Goal: Information Seeking & Learning: Learn about a topic

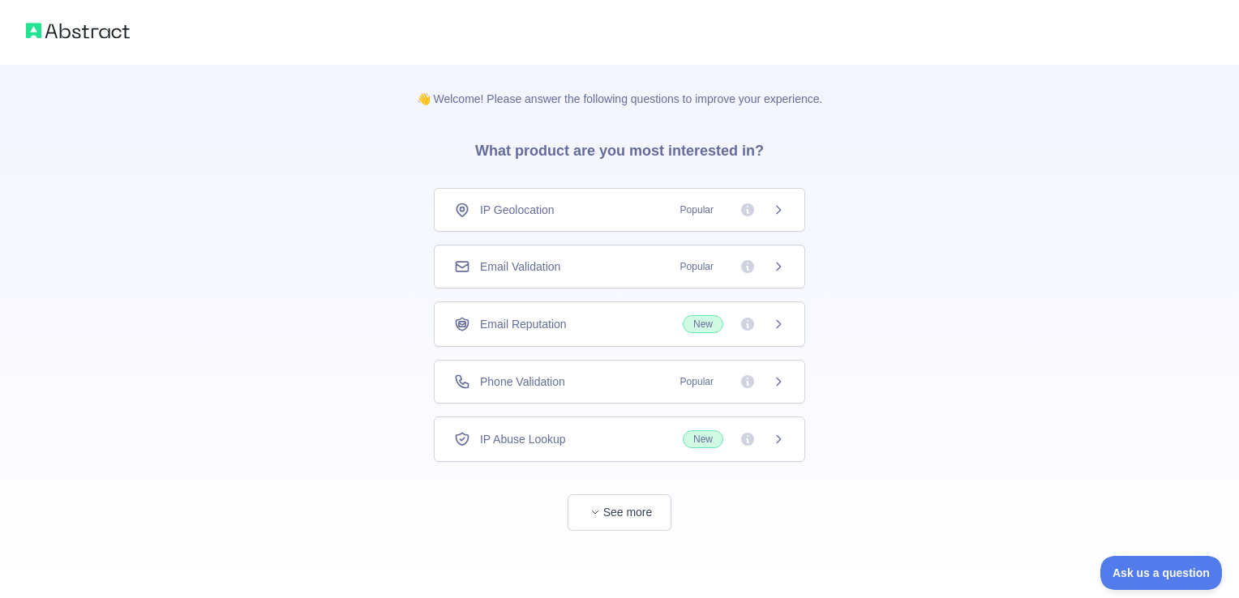
click at [782, 208] on icon at bounding box center [778, 210] width 13 height 13
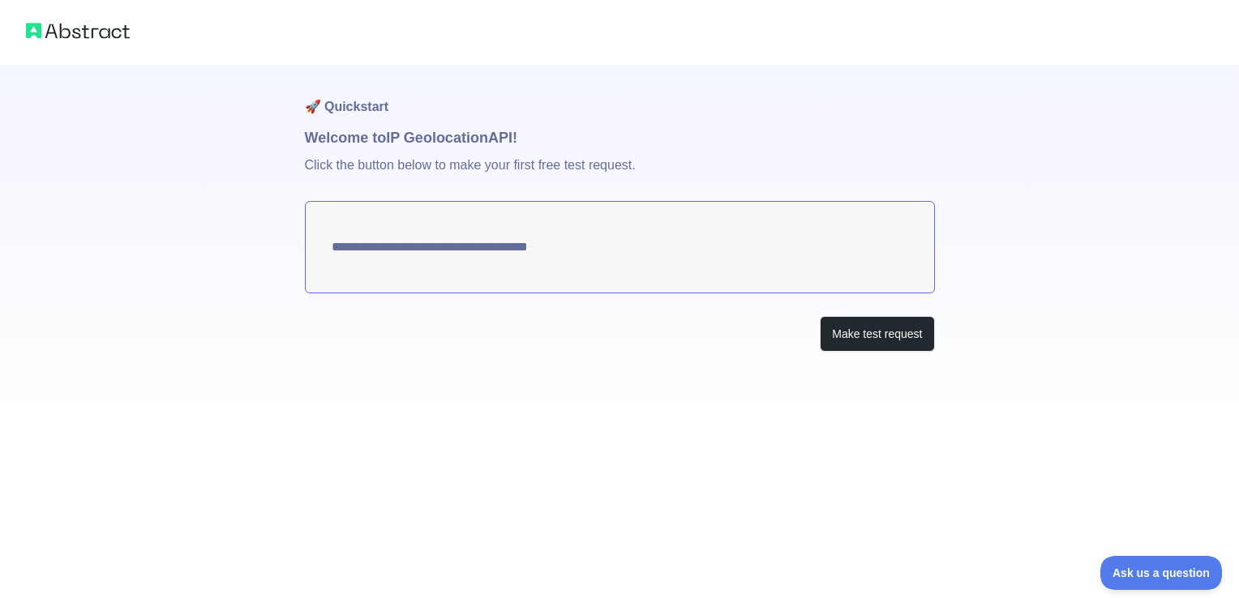
type textarea "**********"
click at [851, 341] on button "Make test request" at bounding box center [877, 334] width 114 height 36
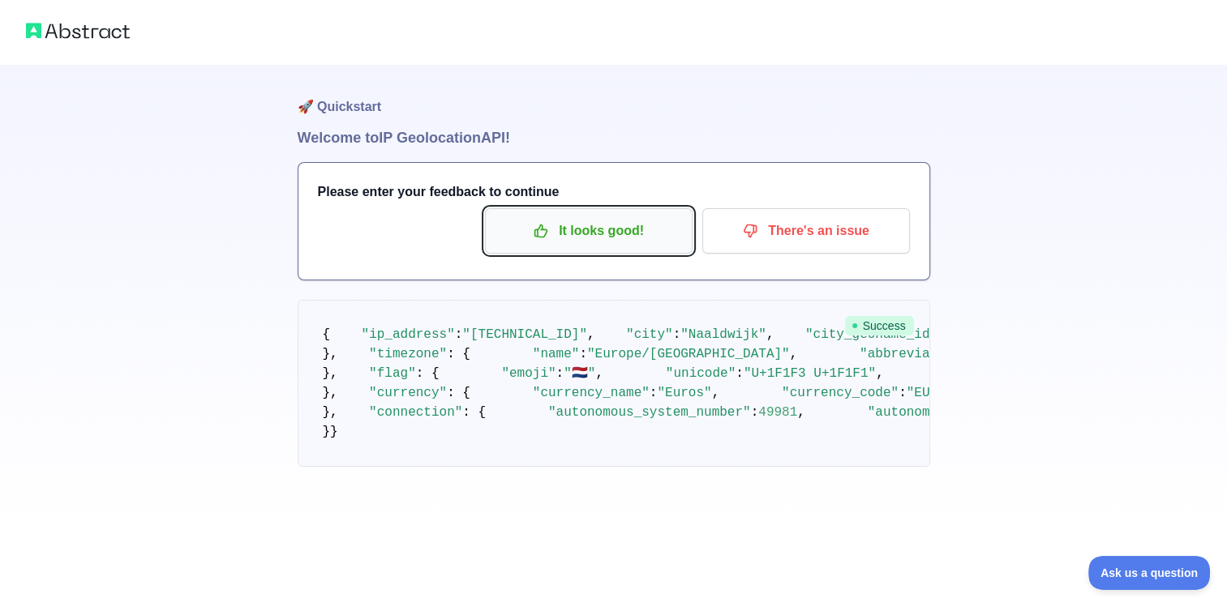
click at [643, 245] on button "It looks good!" at bounding box center [589, 230] width 208 height 45
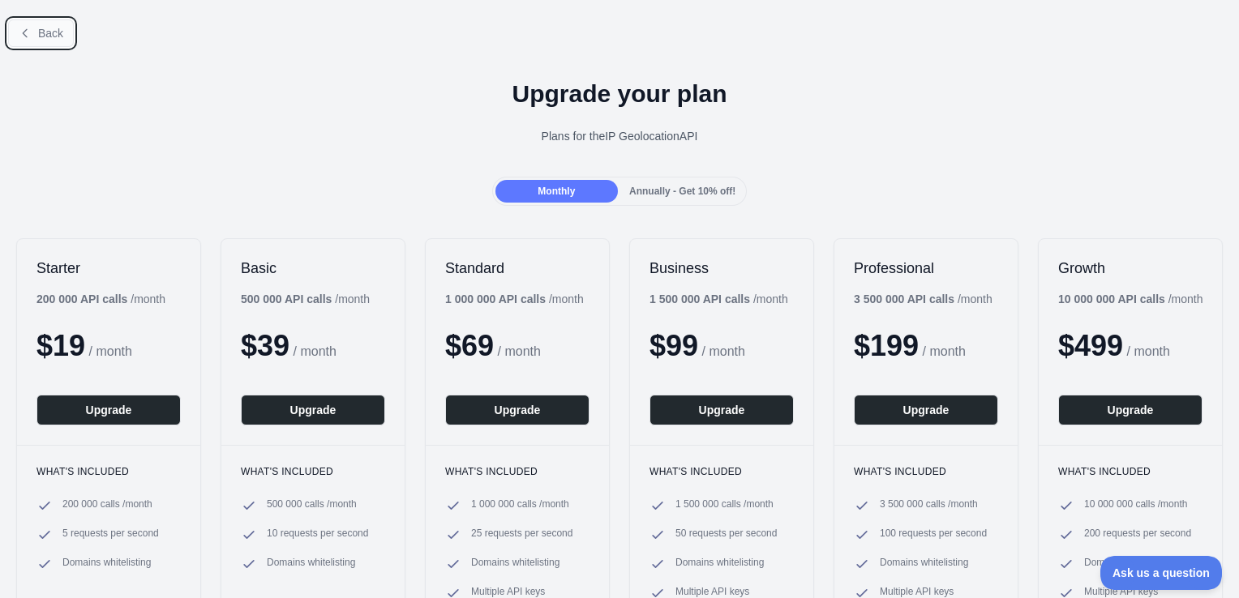
click at [58, 32] on span "Back" at bounding box center [50, 33] width 25 height 13
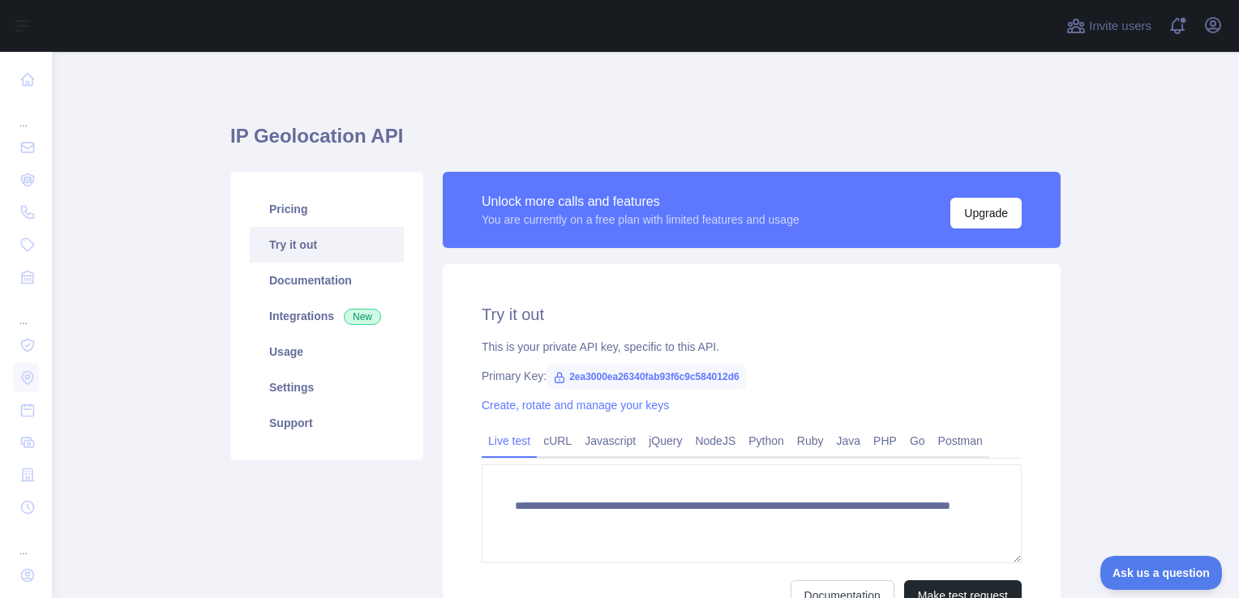
click at [553, 381] on icon at bounding box center [559, 377] width 13 height 13
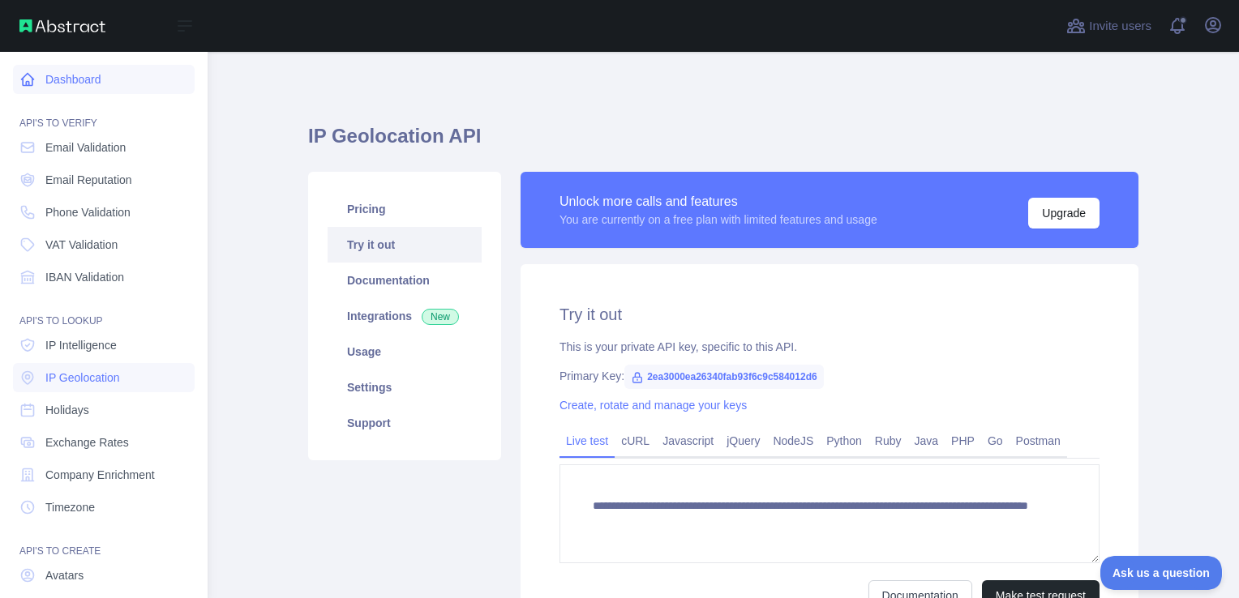
click at [66, 72] on link "Dashboard" at bounding box center [104, 79] width 182 height 29
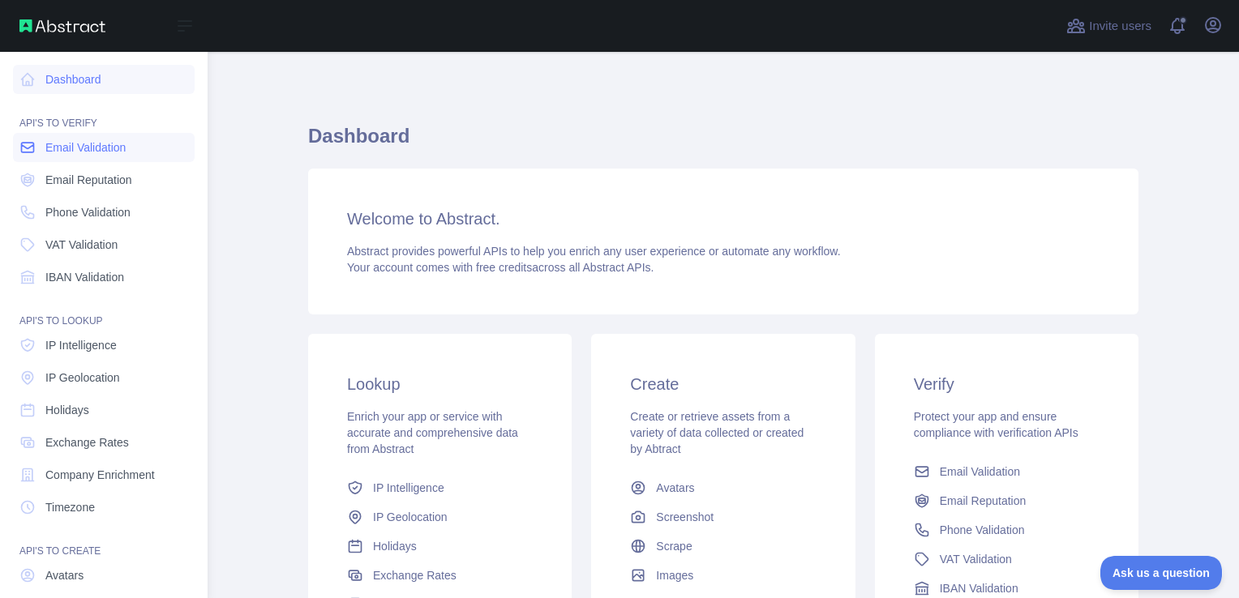
click at [99, 157] on link "Email Validation" at bounding box center [104, 147] width 182 height 29
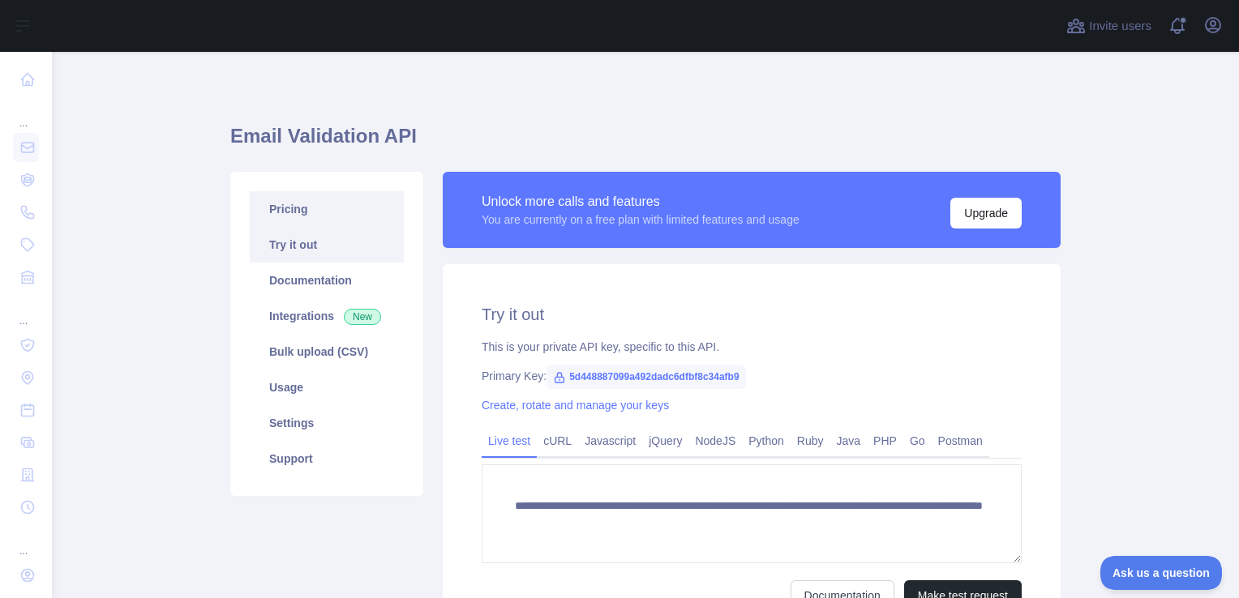
click at [336, 206] on link "Pricing" at bounding box center [327, 209] width 154 height 36
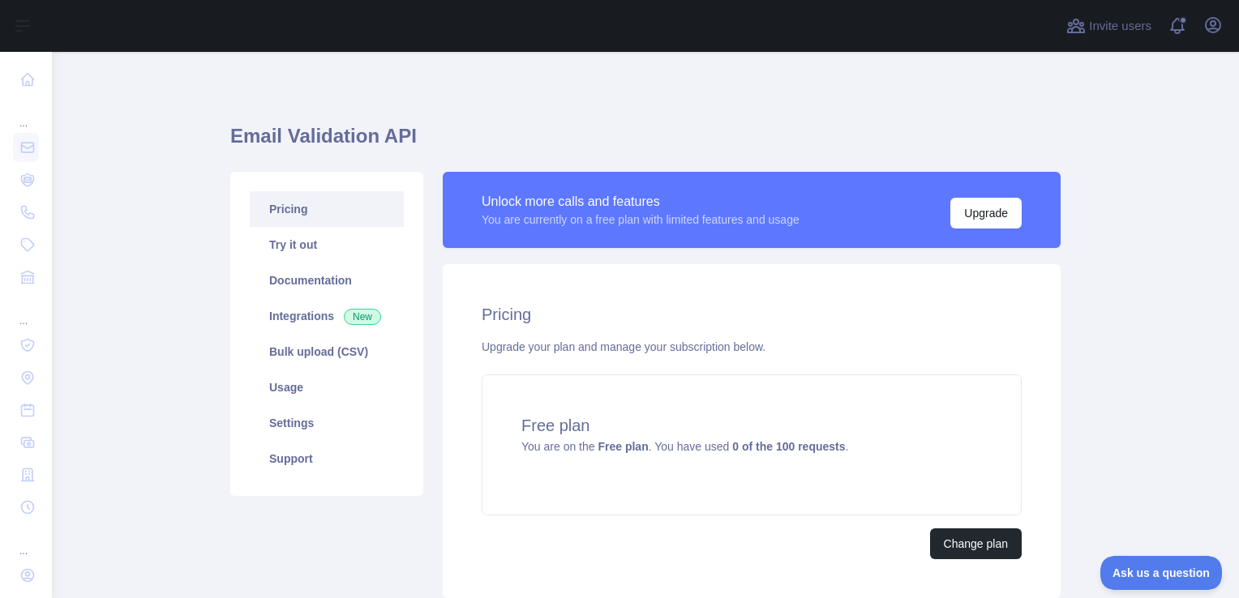
scroll to position [81, 0]
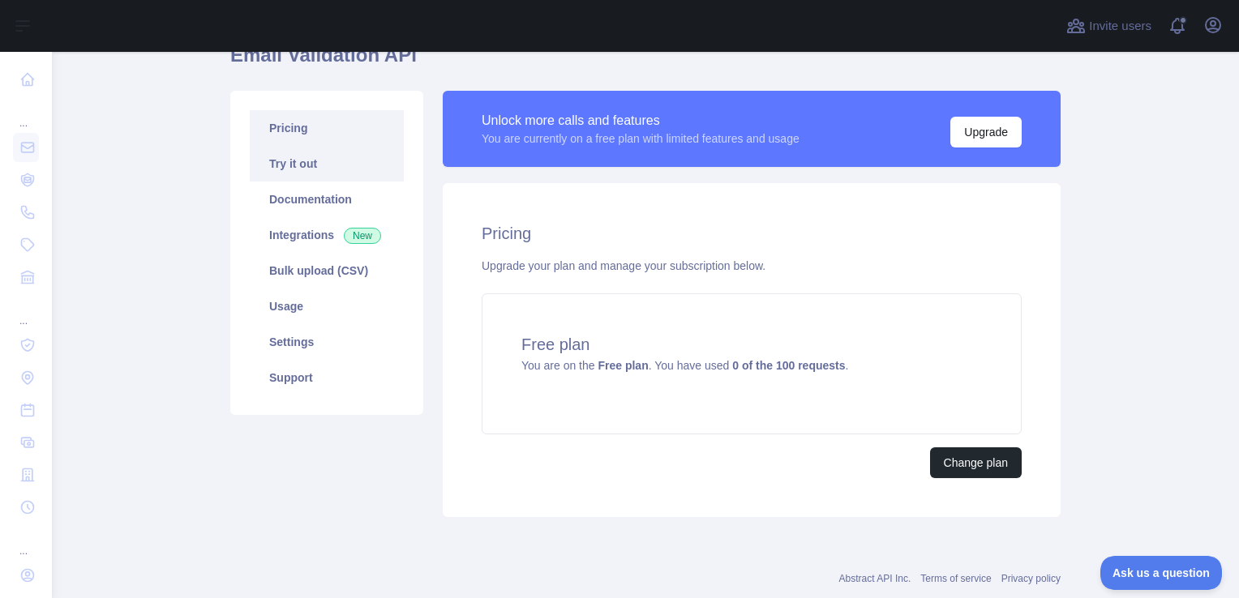
click at [268, 174] on link "Try it out" at bounding box center [327, 164] width 154 height 36
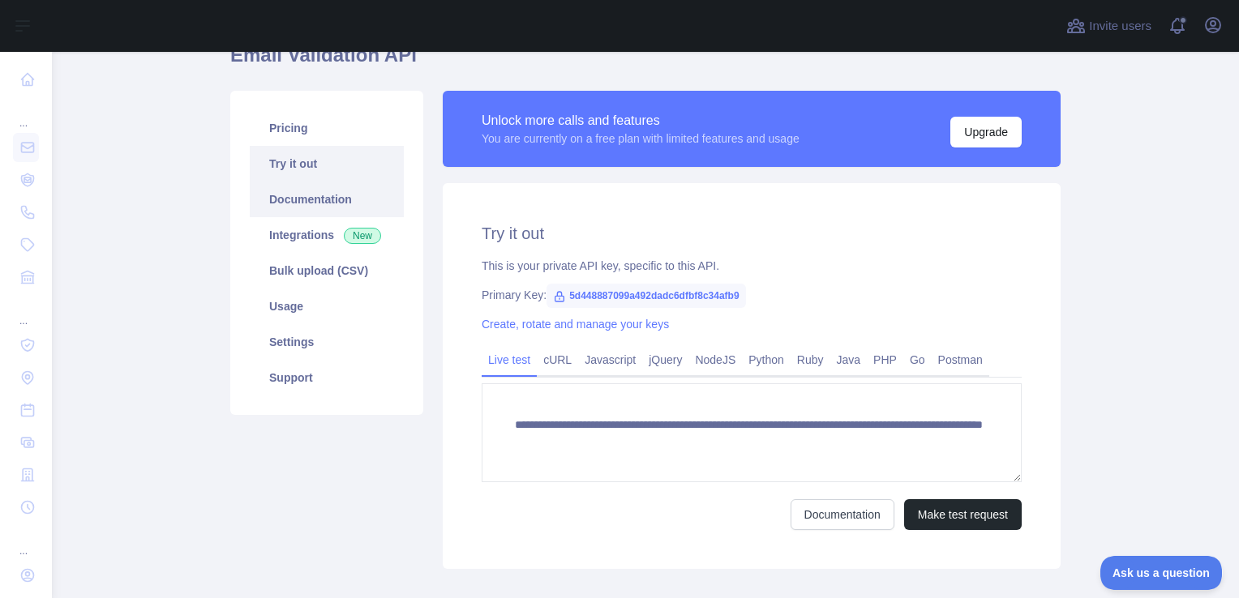
click at [276, 205] on link "Documentation" at bounding box center [327, 200] width 154 height 36
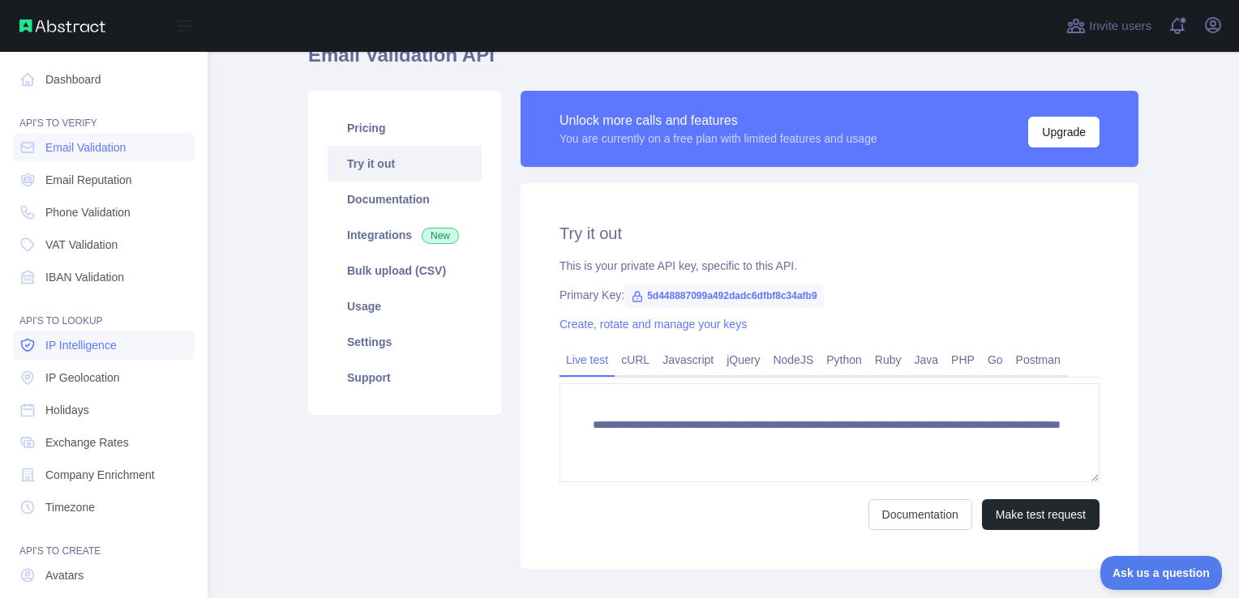
click at [107, 355] on link "IP Intelligence" at bounding box center [104, 345] width 182 height 29
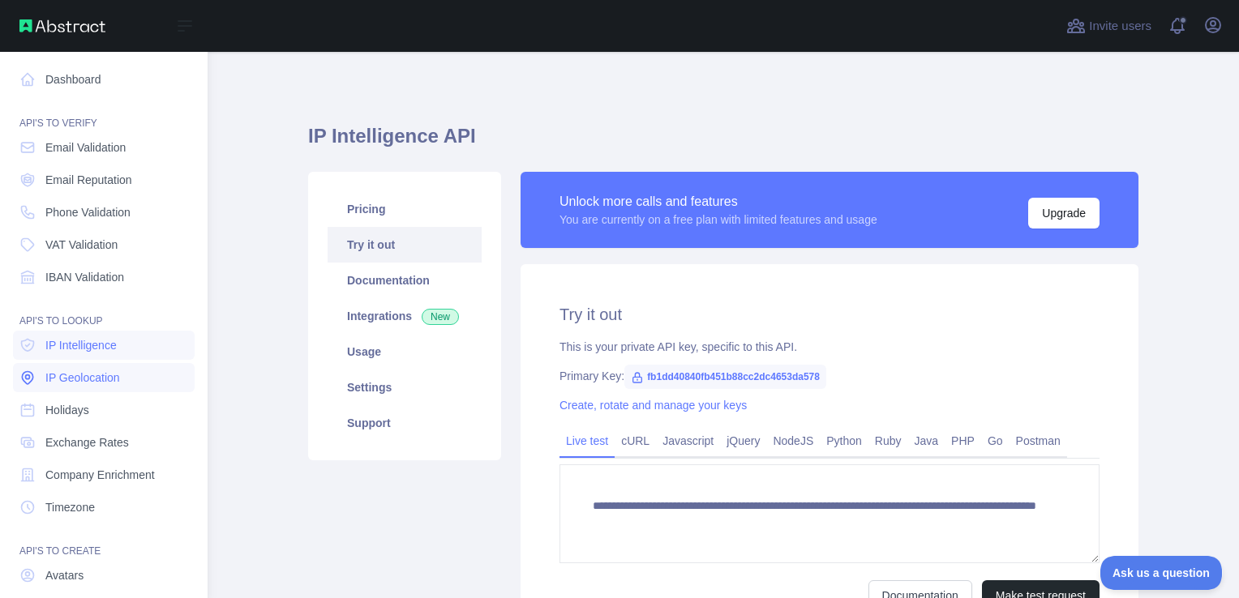
click at [107, 382] on span "IP Geolocation" at bounding box center [82, 378] width 75 height 16
click at [107, 404] on link "Holidays" at bounding box center [104, 410] width 182 height 29
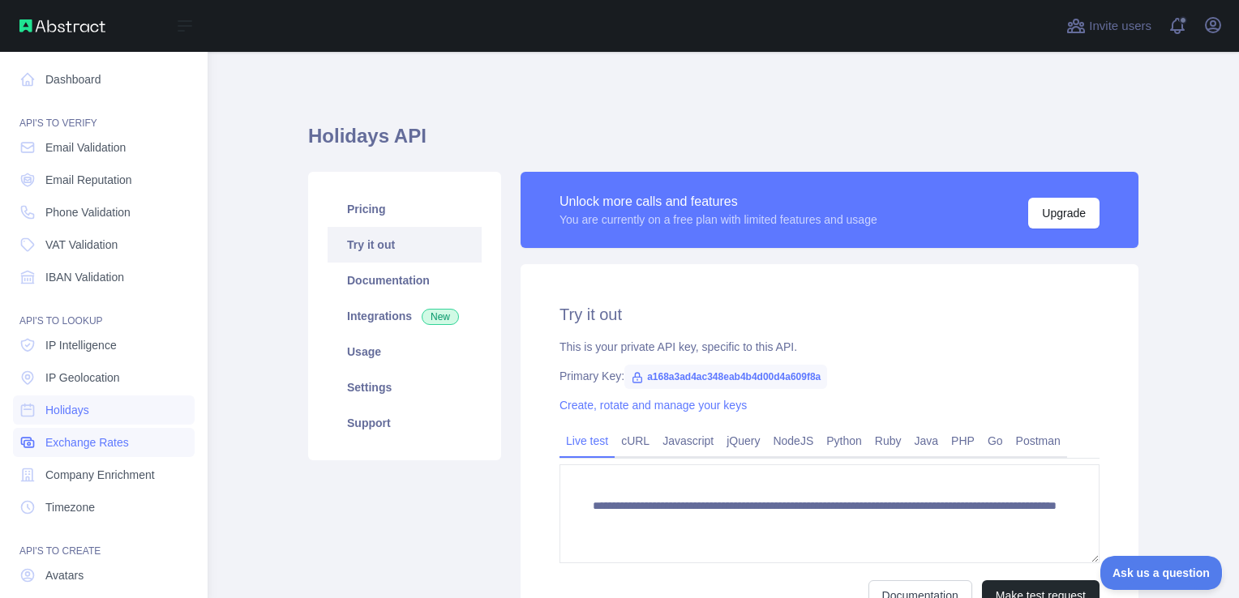
click at [94, 452] on link "Exchange Rates" at bounding box center [104, 442] width 182 height 29
click at [107, 485] on link "Company Enrichment" at bounding box center [104, 475] width 182 height 29
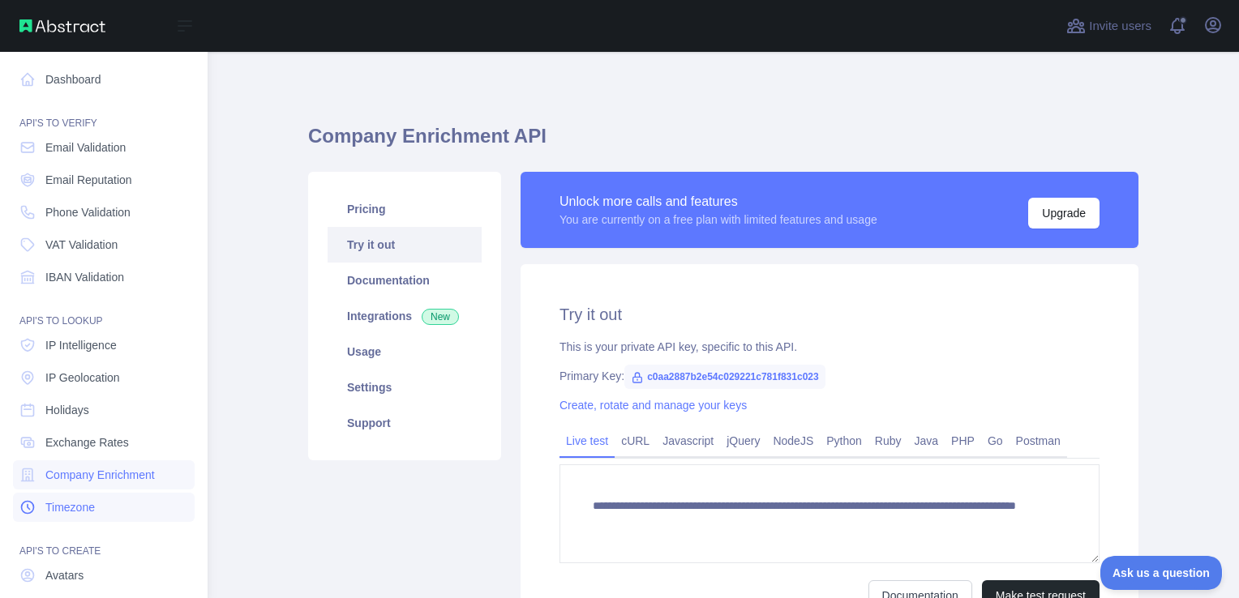
click at [112, 493] on link "Timezone" at bounding box center [104, 507] width 182 height 29
click at [91, 348] on span "IP Intelligence" at bounding box center [80, 345] width 71 height 16
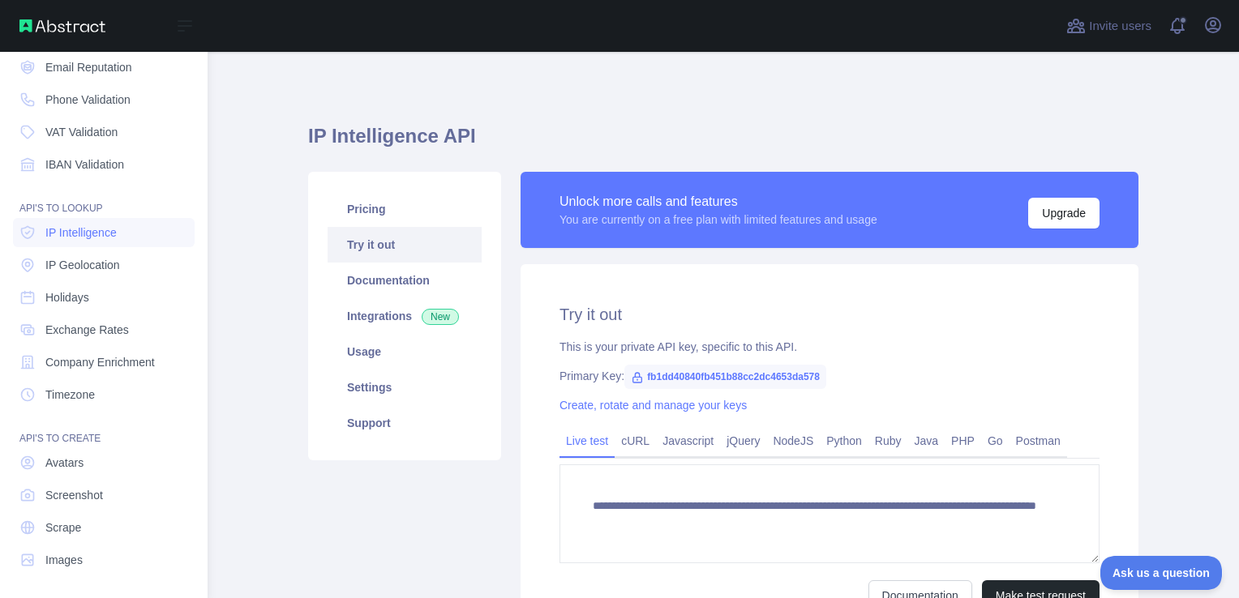
scroll to position [114, 0]
